Goal: Transaction & Acquisition: Purchase product/service

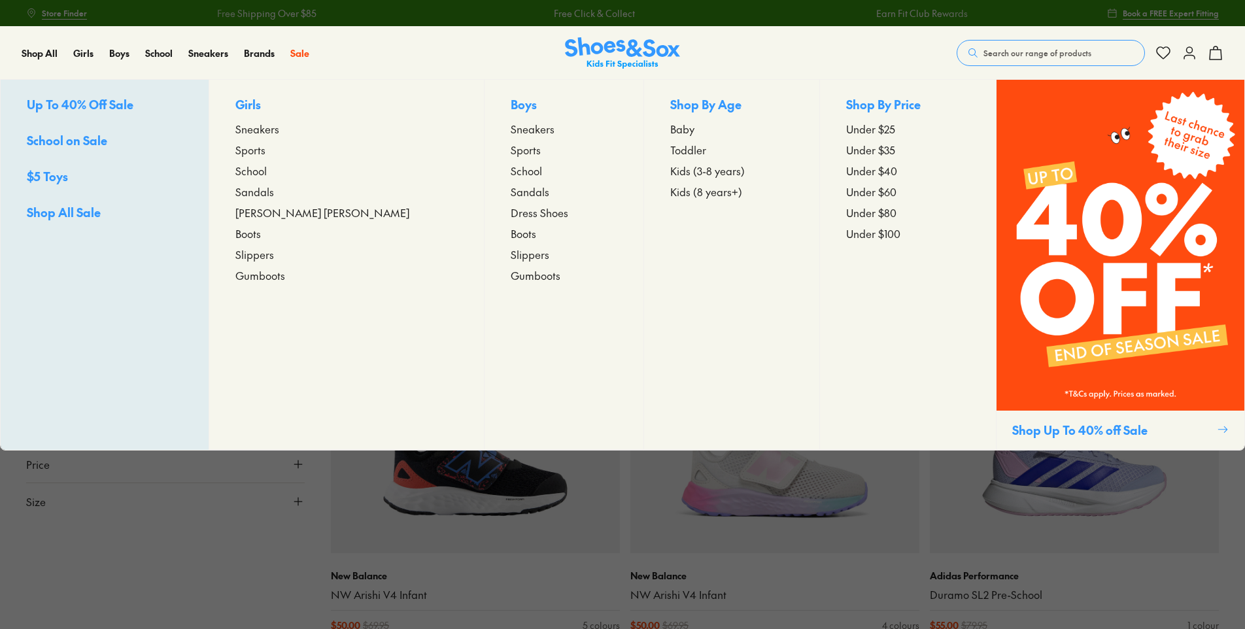
click at [670, 149] on span "Toddler" at bounding box center [688, 150] width 36 height 16
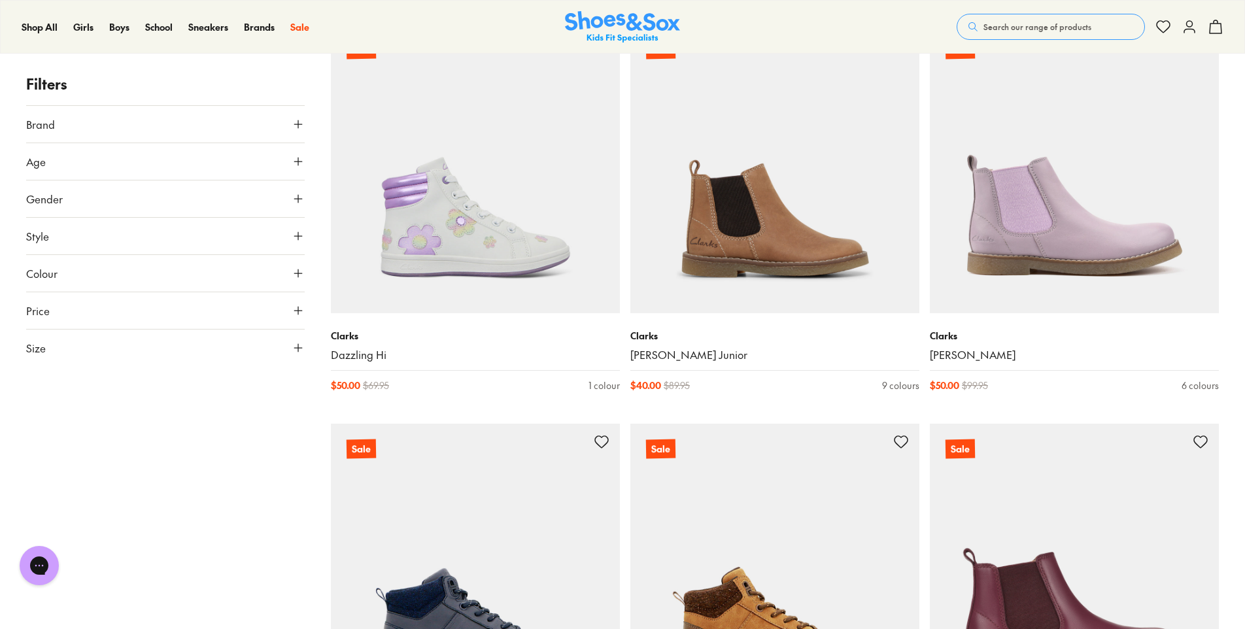
click at [225, 135] on button "Brand" at bounding box center [165, 124] width 278 height 37
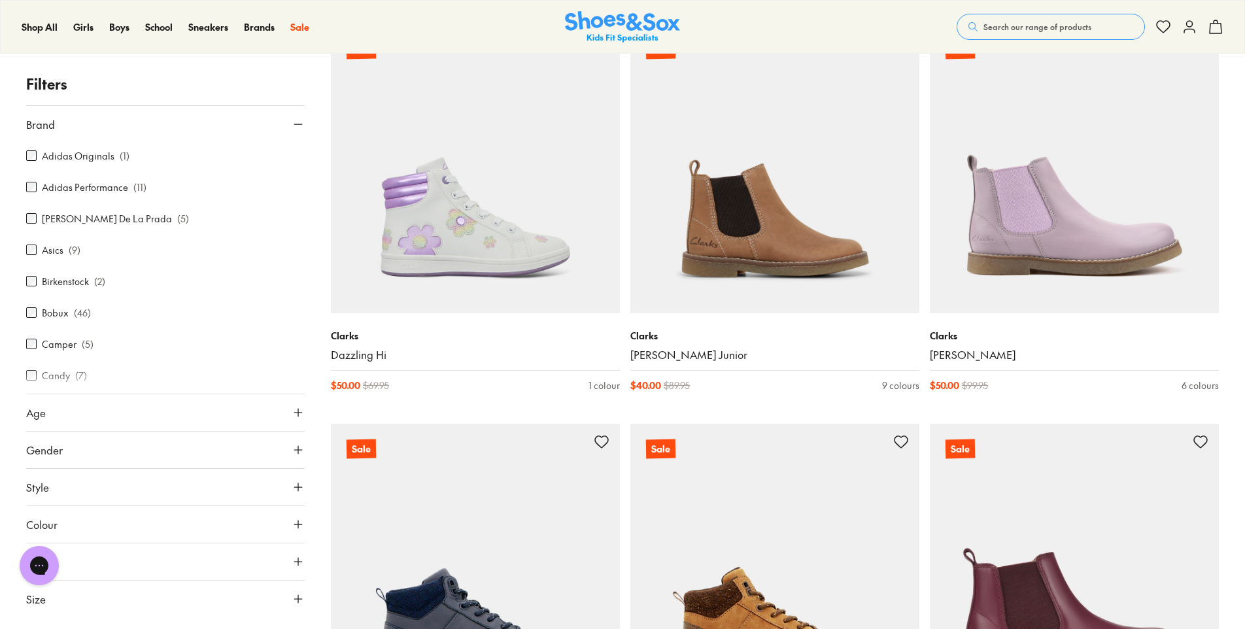
click at [54, 248] on label "Asics" at bounding box center [53, 250] width 22 height 14
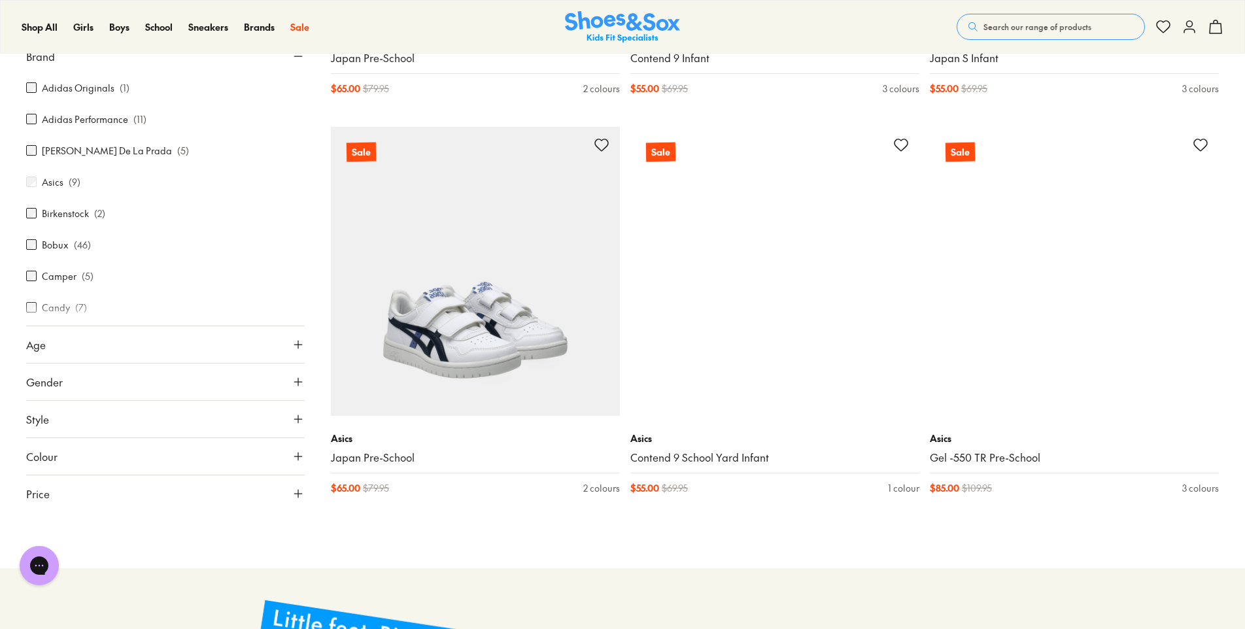
scroll to position [946, 0]
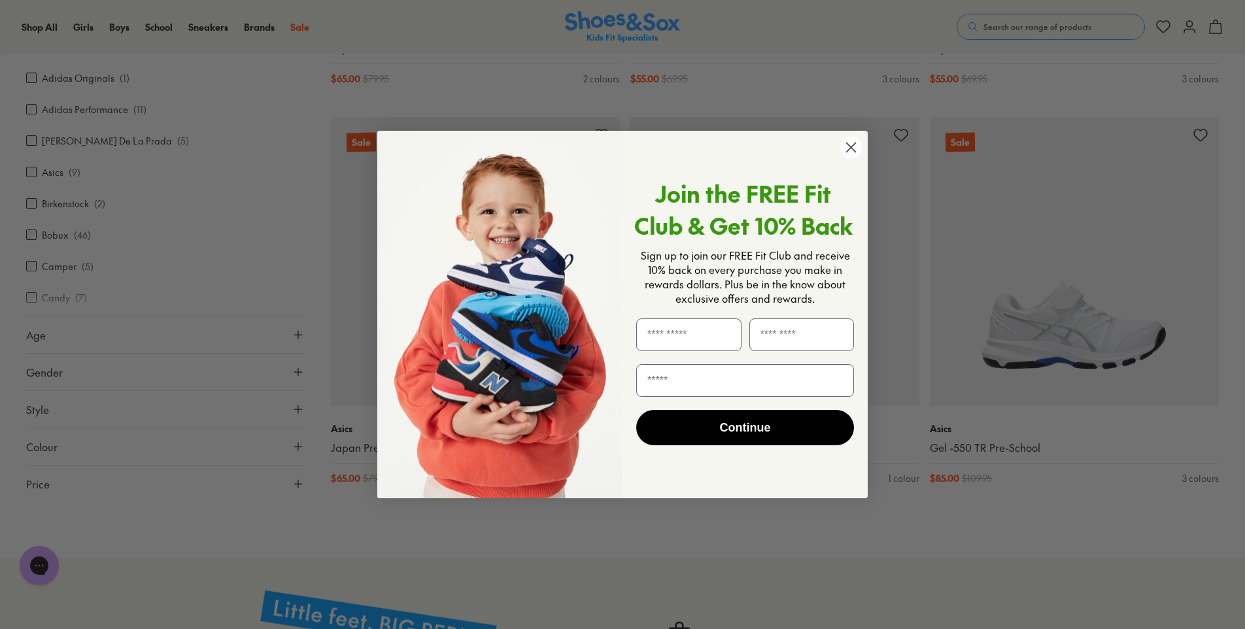
click at [851, 150] on circle "Close dialog" at bounding box center [851, 148] width 22 height 22
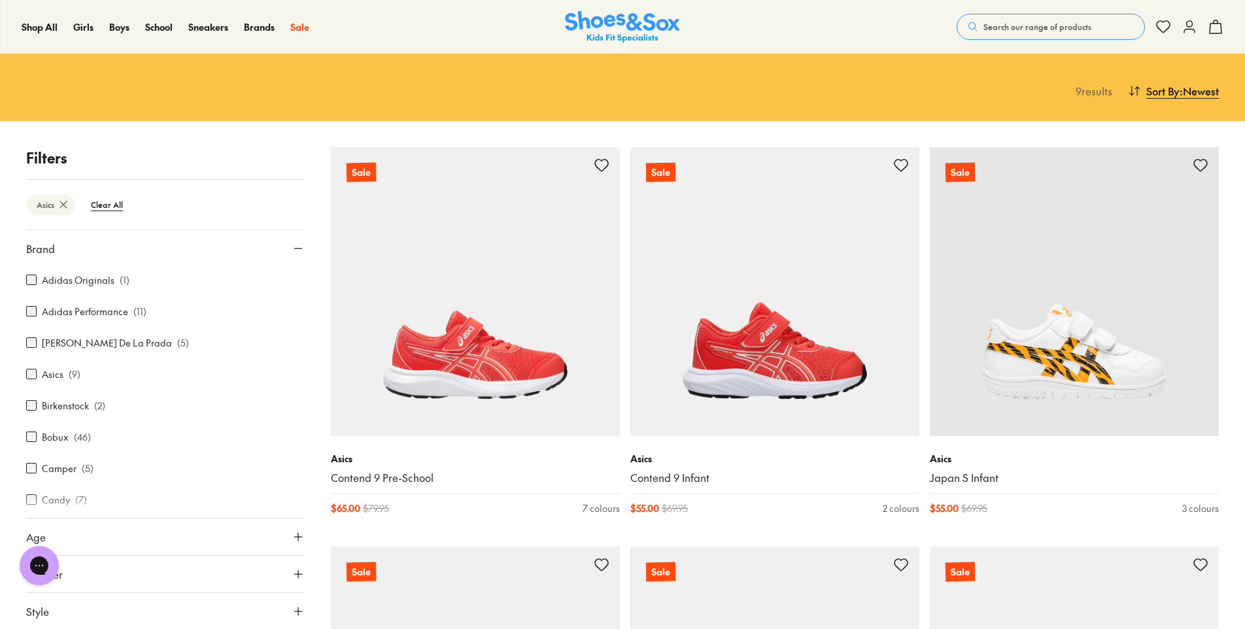
scroll to position [0, 0]
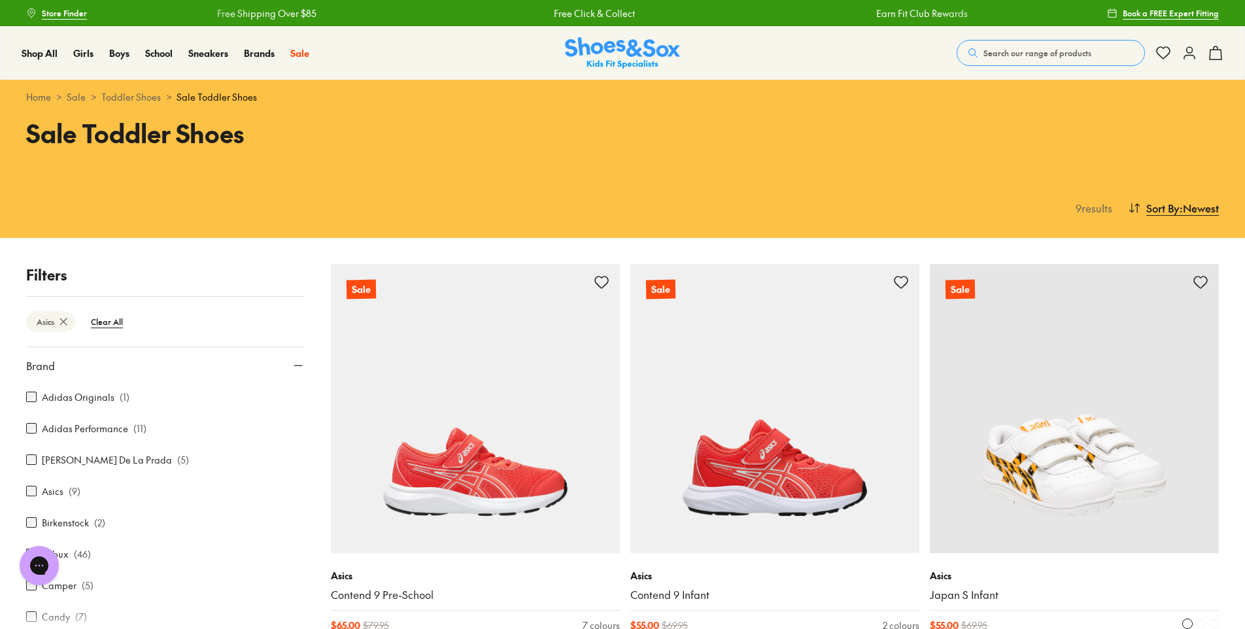
click at [1054, 460] on img at bounding box center [1074, 408] width 289 height 289
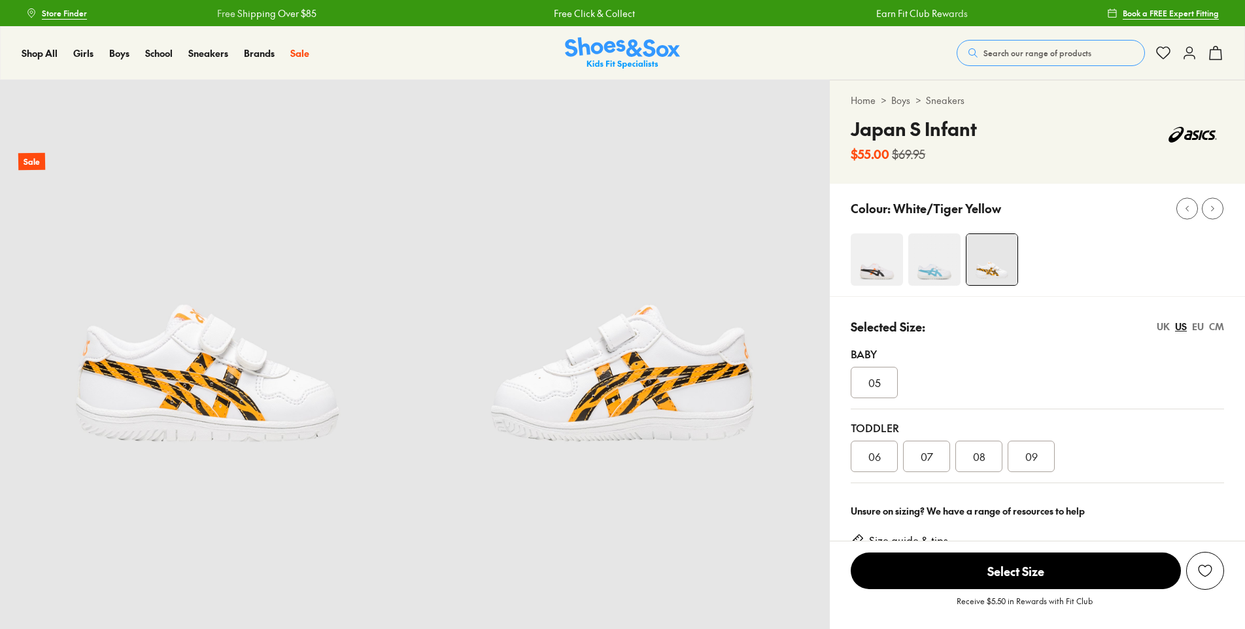
select select "*"
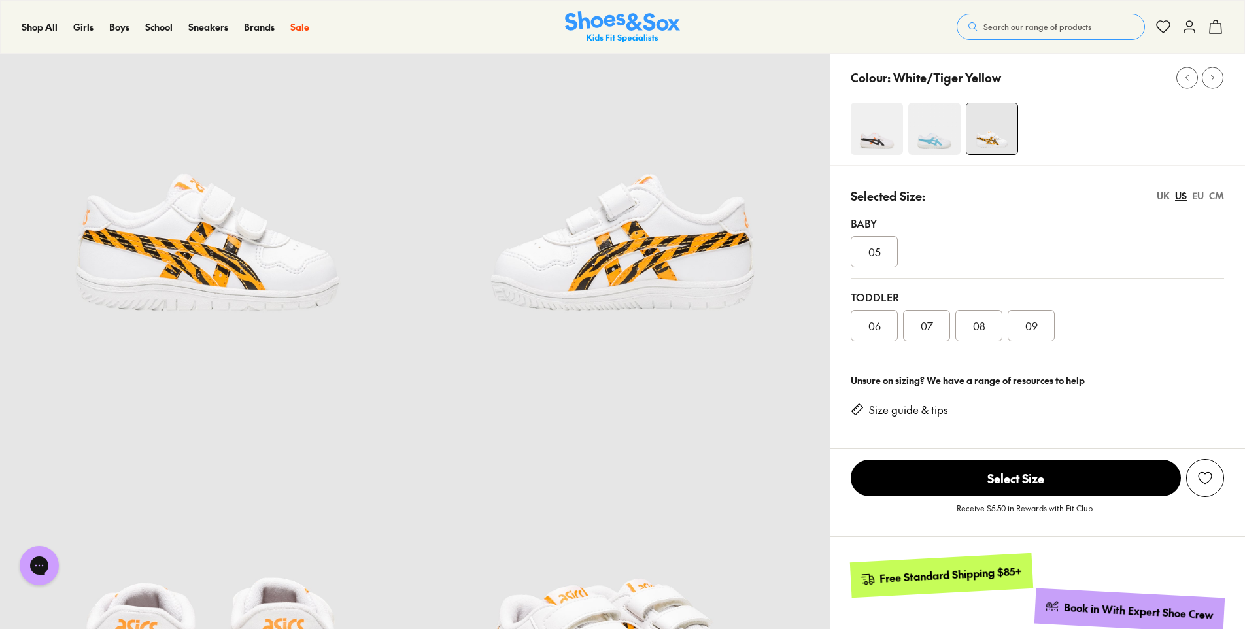
click at [870, 319] on span "06" at bounding box center [874, 326] width 12 height 16
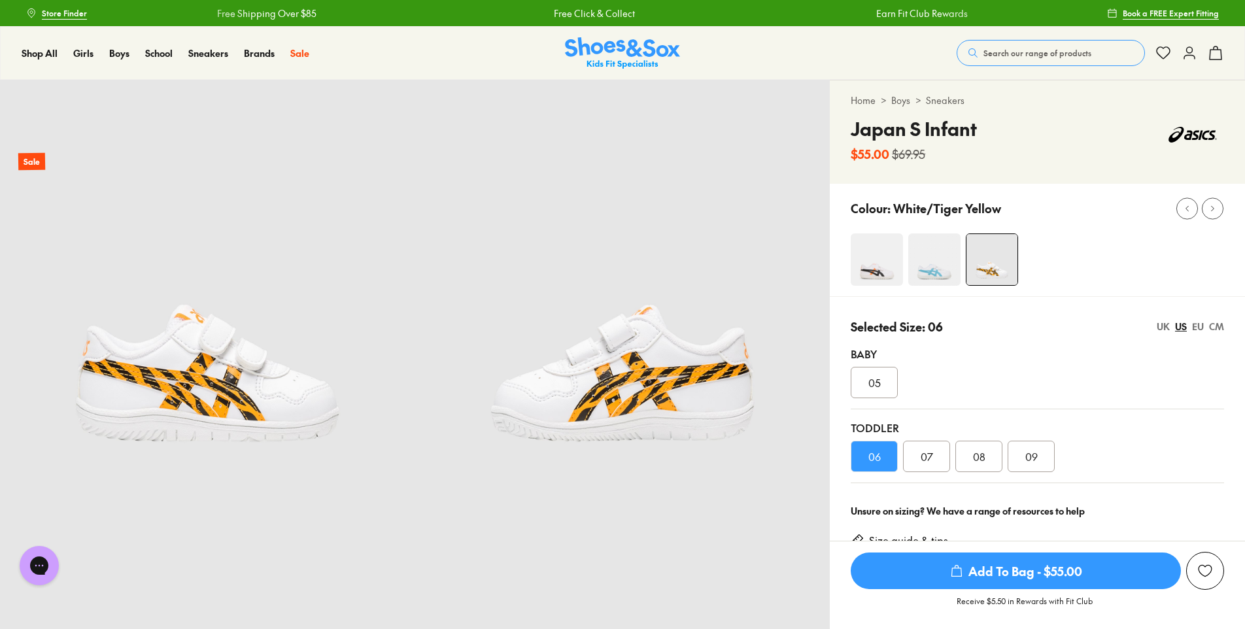
click at [1010, 362] on div "Baby [DEMOGRAPHIC_DATA]" at bounding box center [1036, 372] width 373 height 74
click at [1059, 292] on div "Colour: White/Tiger Yellow" at bounding box center [1037, 240] width 415 height 112
